Goal: Find specific page/section: Find specific page/section

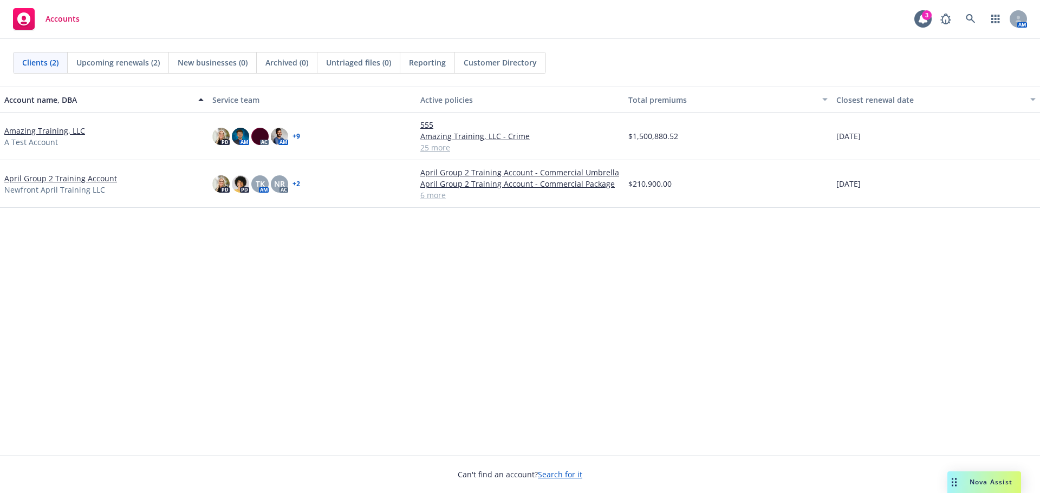
click at [619, 243] on div "Account name, DBA Service team Active policies Total premiums Closest renewal d…" at bounding box center [520, 271] width 1040 height 369
